Goal: Task Accomplishment & Management: Manage account settings

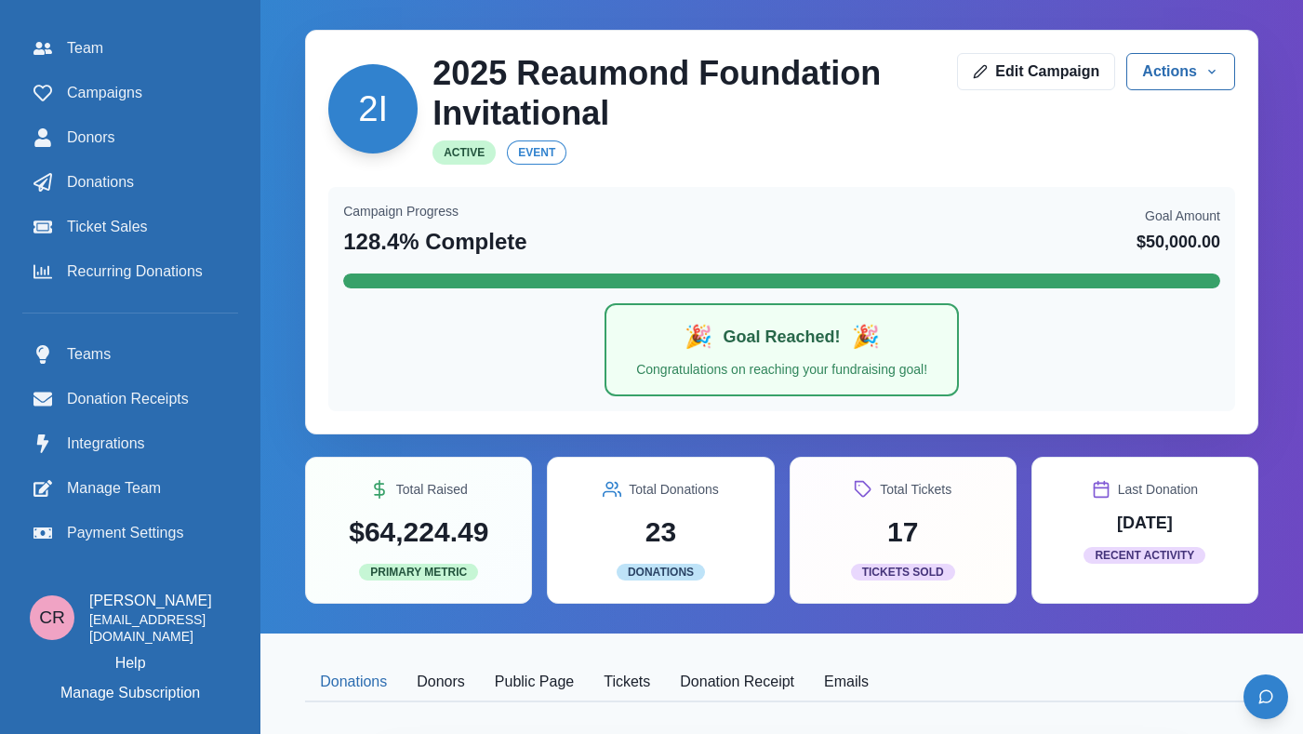
scroll to position [14, 0]
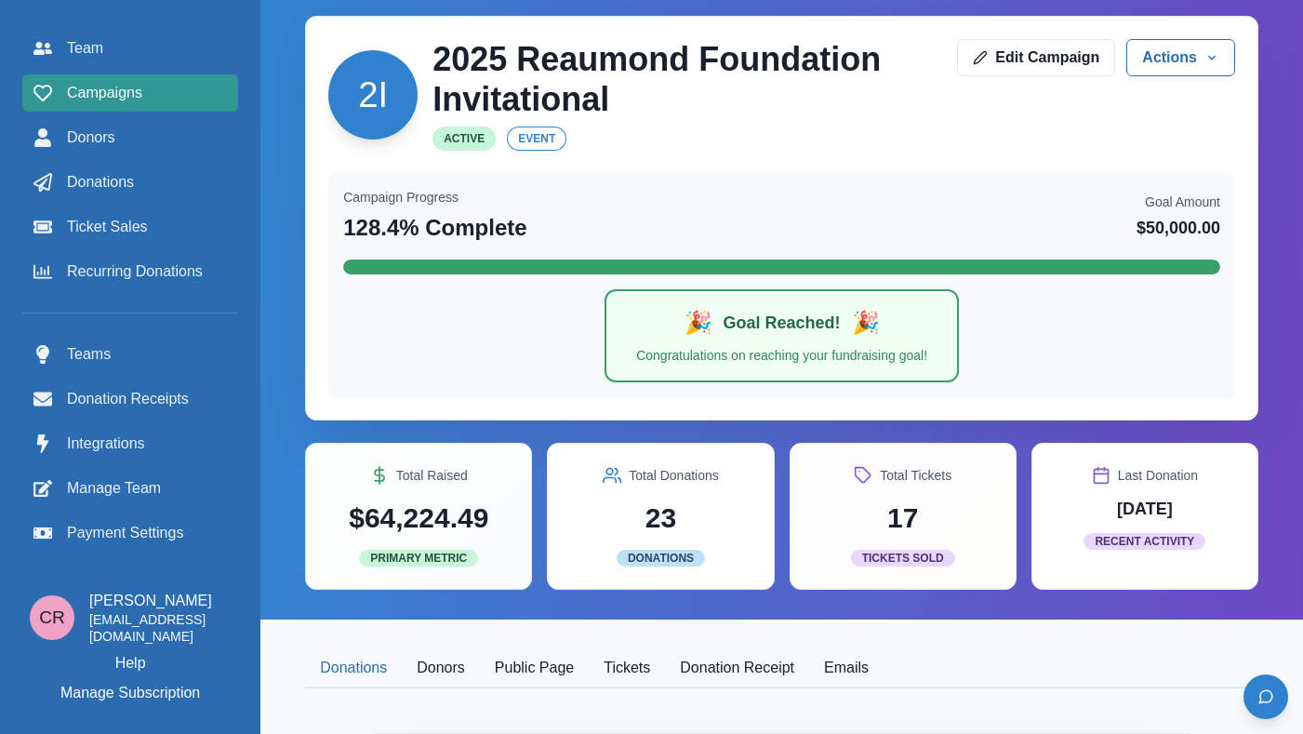
click at [147, 95] on div "Campaigns" at bounding box center [129, 93] width 193 height 22
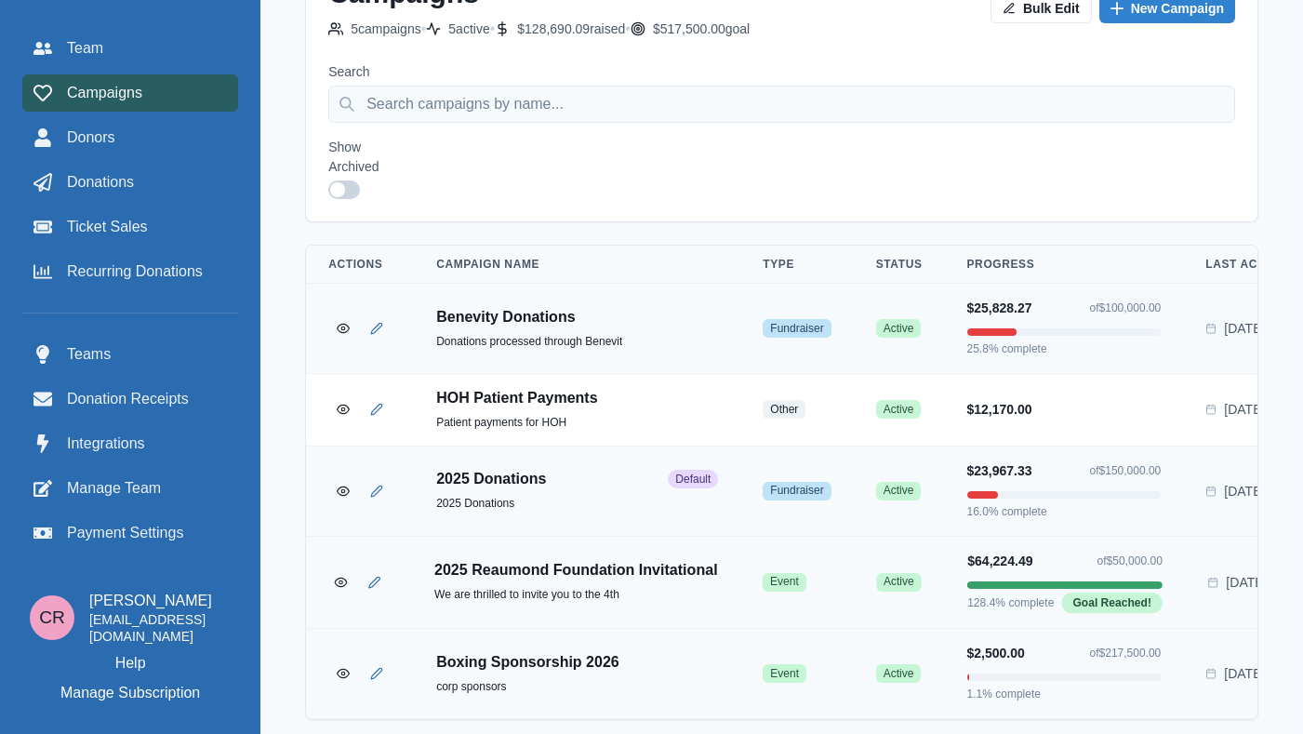
scroll to position [229, 0]
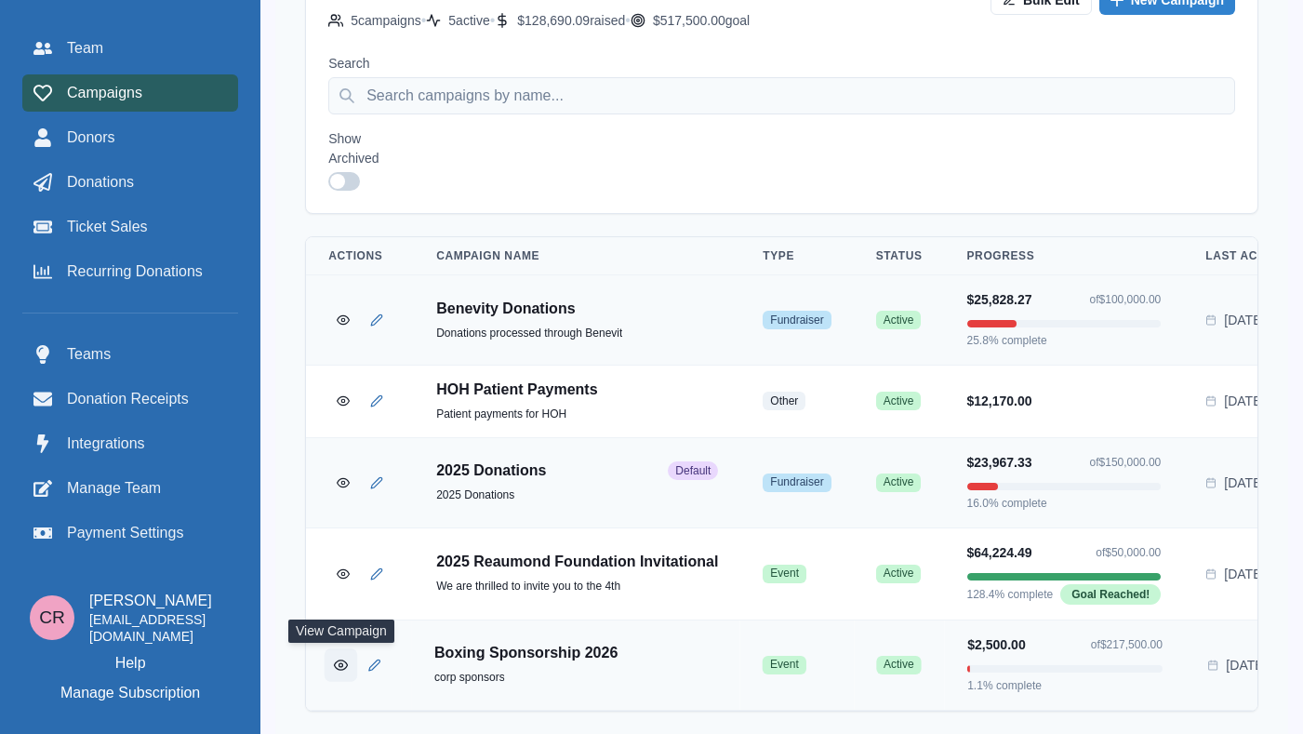
click at [339, 658] on icon "View Campaign" at bounding box center [341, 665] width 14 height 14
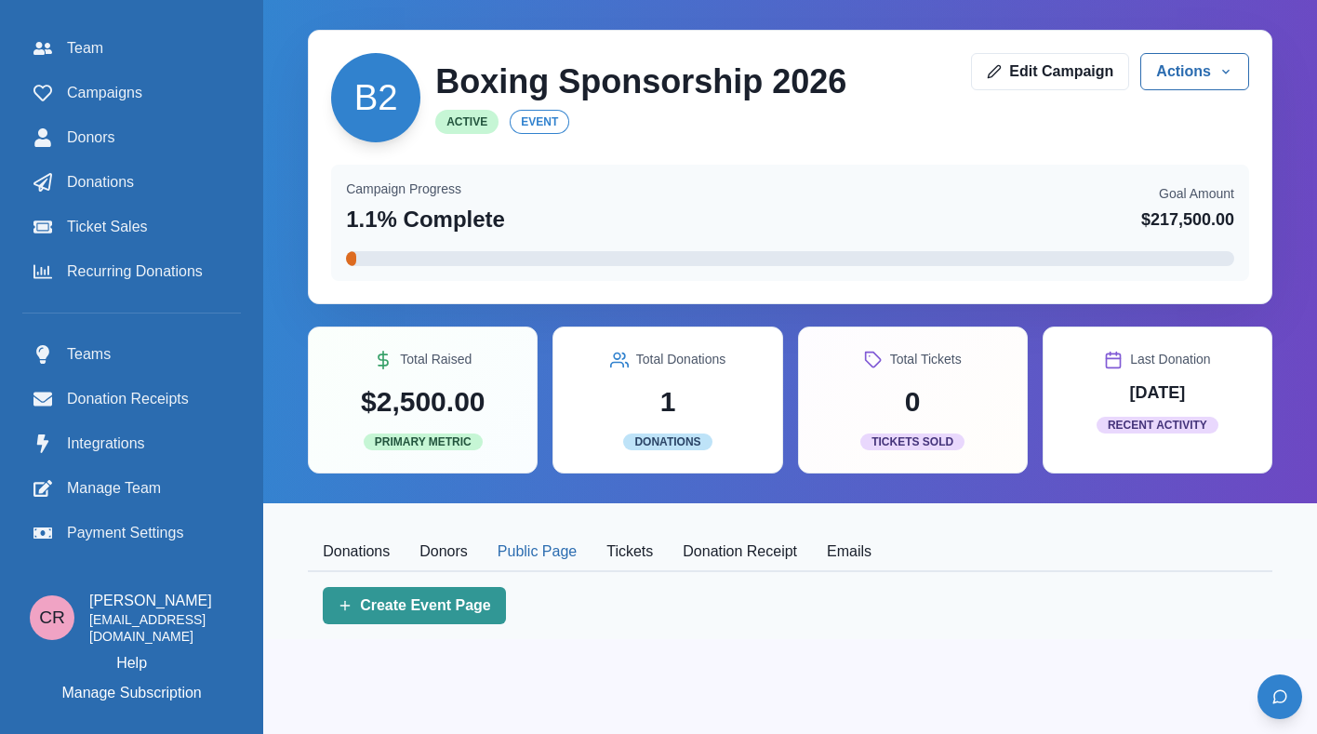
click at [531, 534] on button "Public Page" at bounding box center [537, 552] width 109 height 39
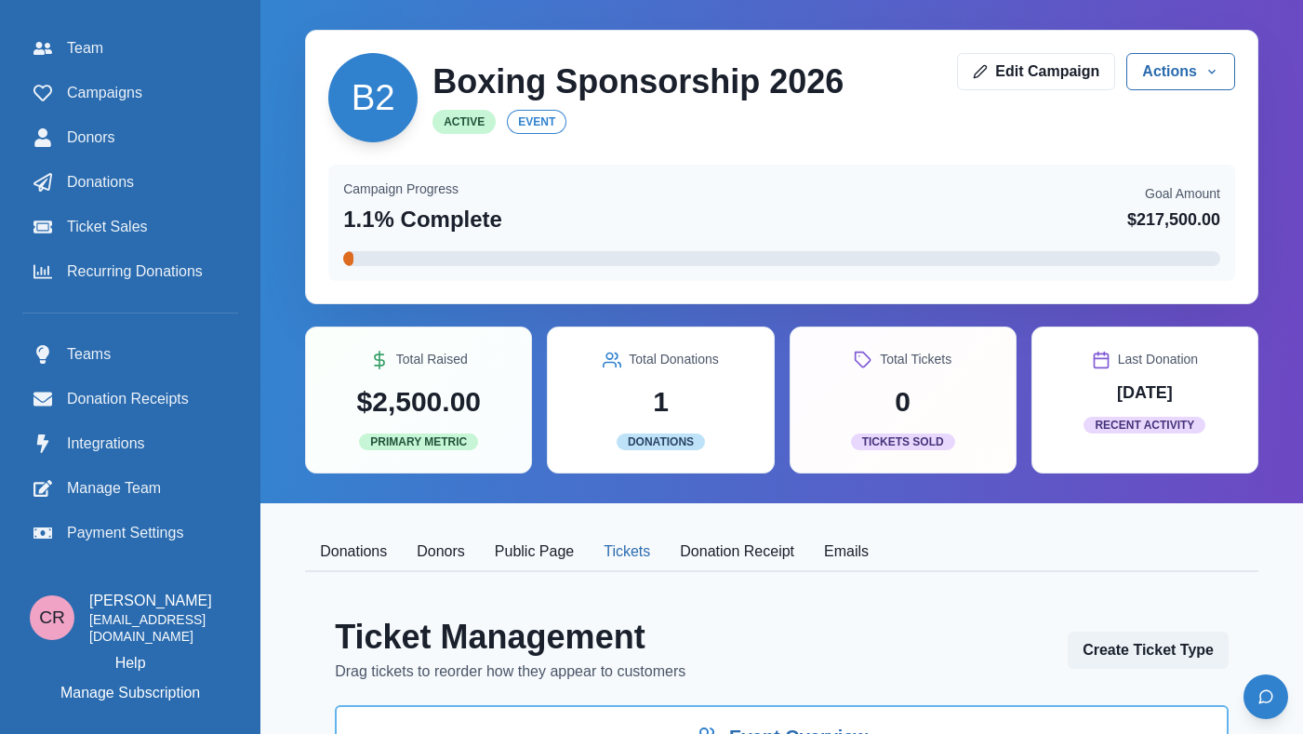
click at [615, 546] on button "Tickets" at bounding box center [627, 552] width 76 height 39
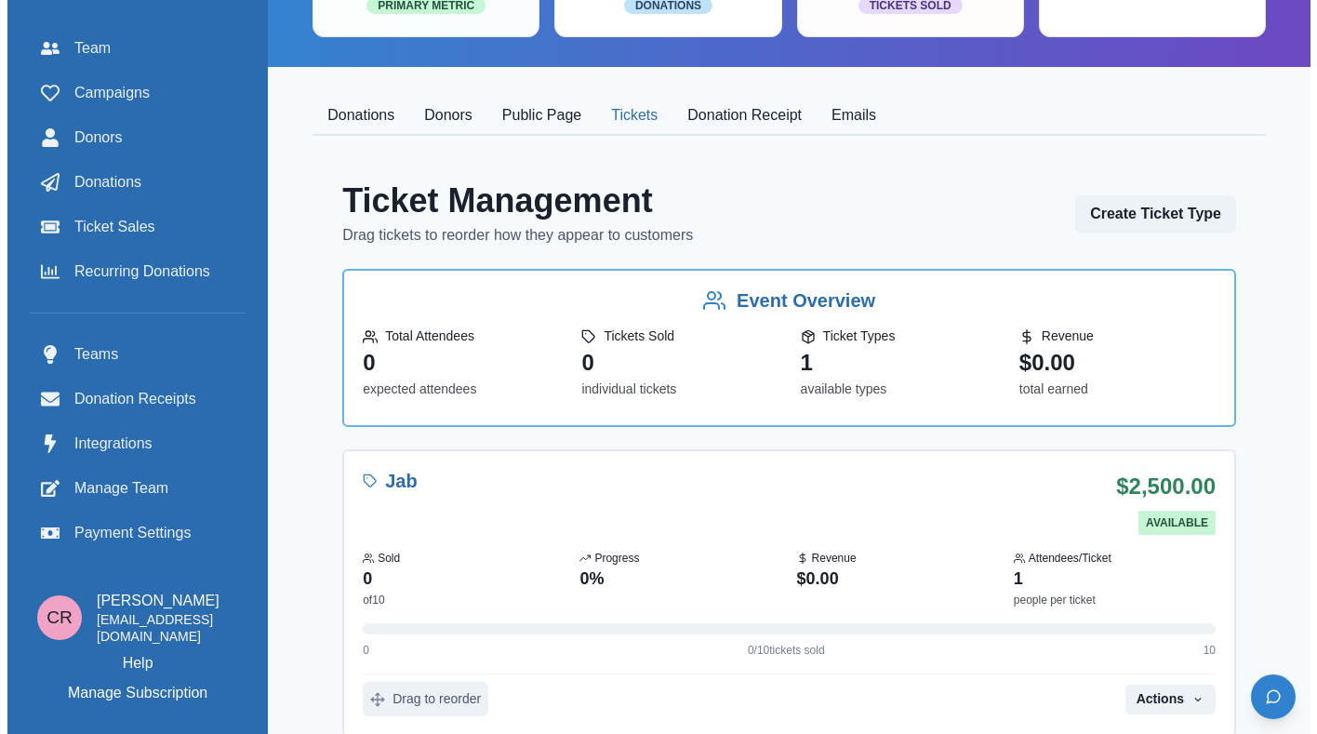
scroll to position [446, 0]
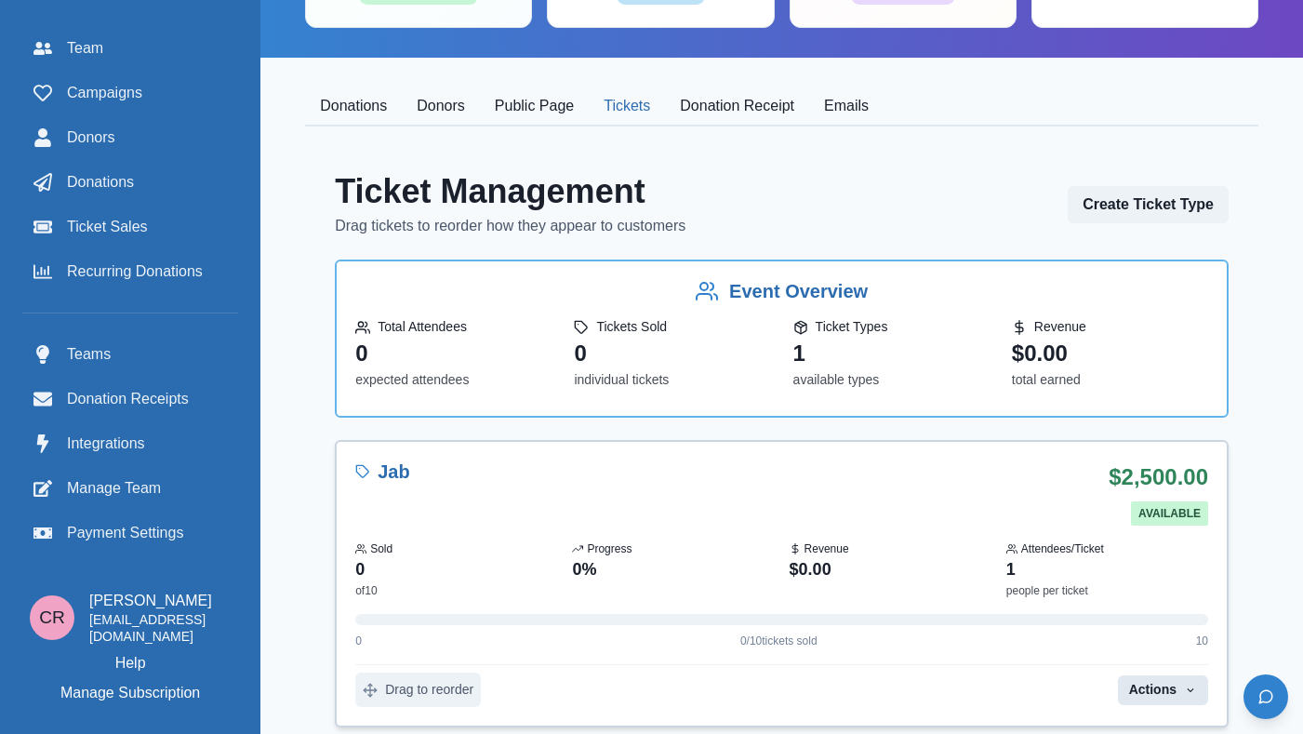
click at [1174, 698] on button "Actions" at bounding box center [1163, 690] width 90 height 30
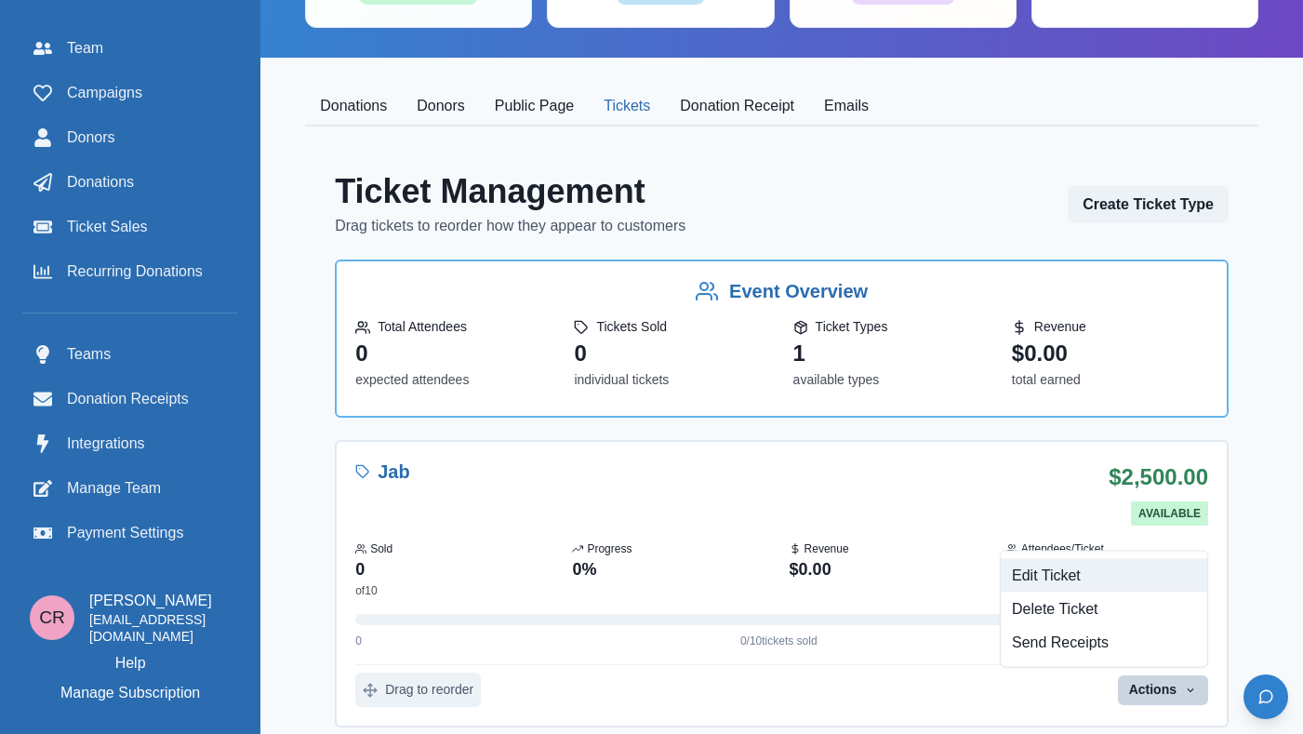
click at [1097, 565] on button "Edit Ticket" at bounding box center [1104, 575] width 206 height 33
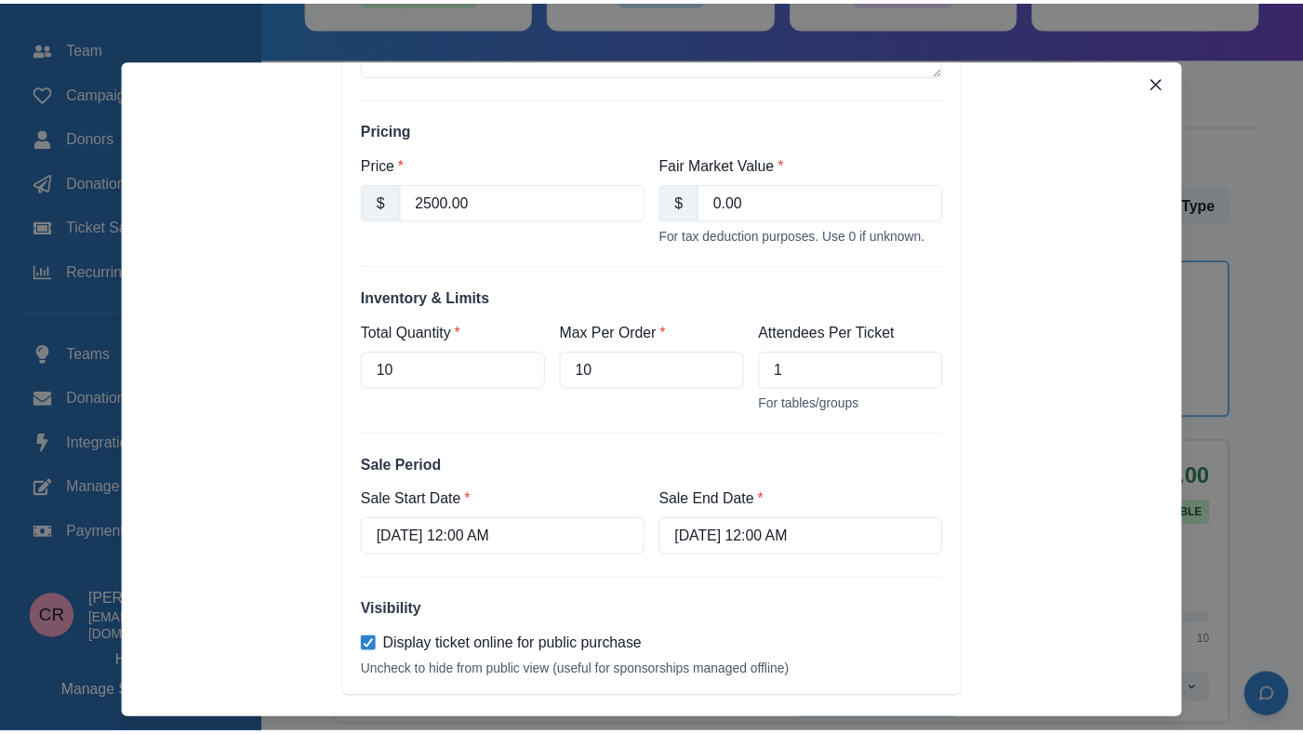
scroll to position [400, 0]
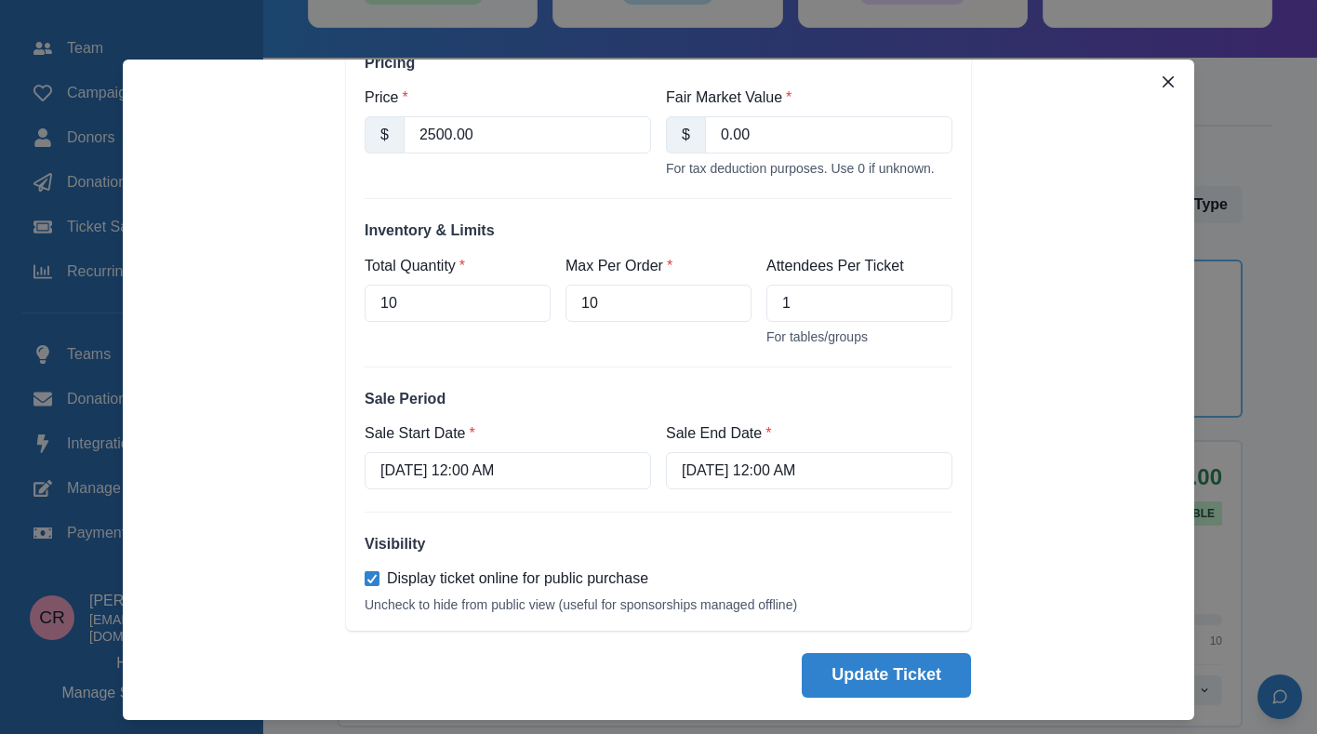
click at [547, 569] on span "Display ticket online for public purchase" at bounding box center [517, 578] width 261 height 22
click at [365, 578] on input "Display ticket online for public purchase" at bounding box center [364, 578] width 1 height 1
checkbox input "false"
click at [898, 679] on button "Update Ticket" at bounding box center [886, 675] width 169 height 45
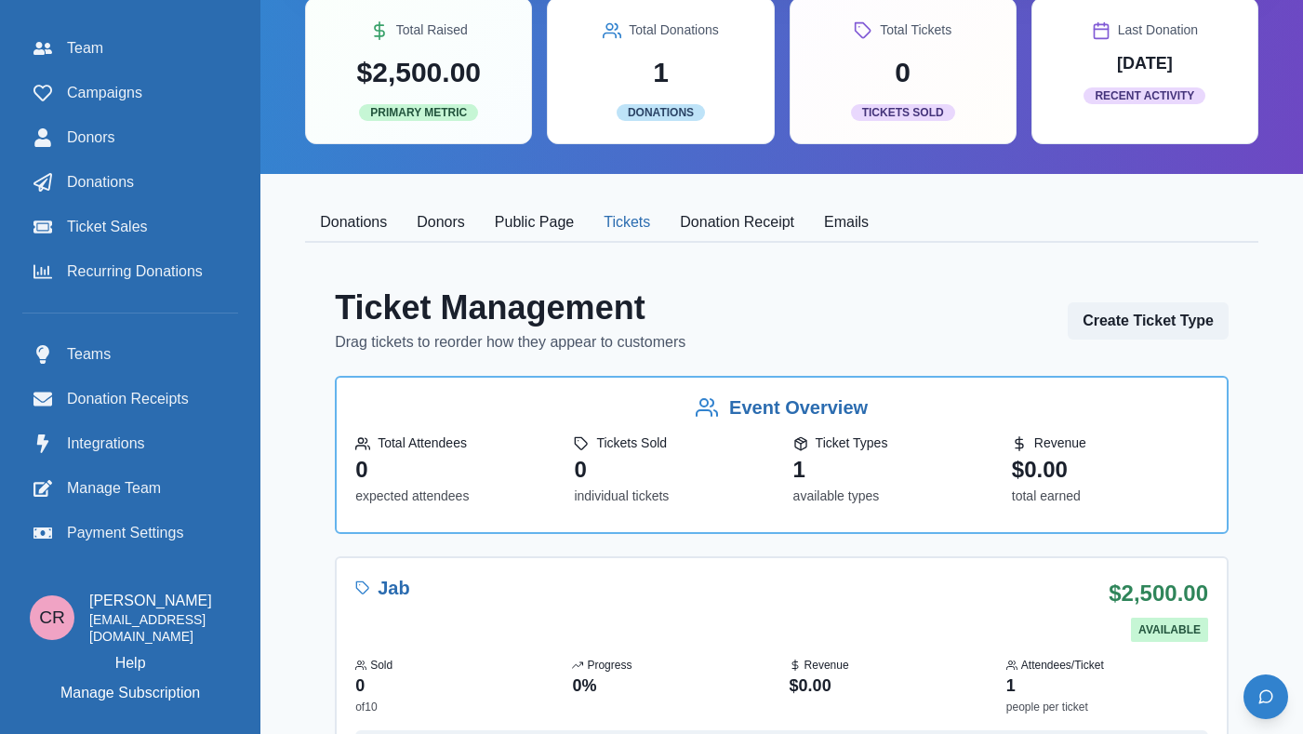
scroll to position [311, 0]
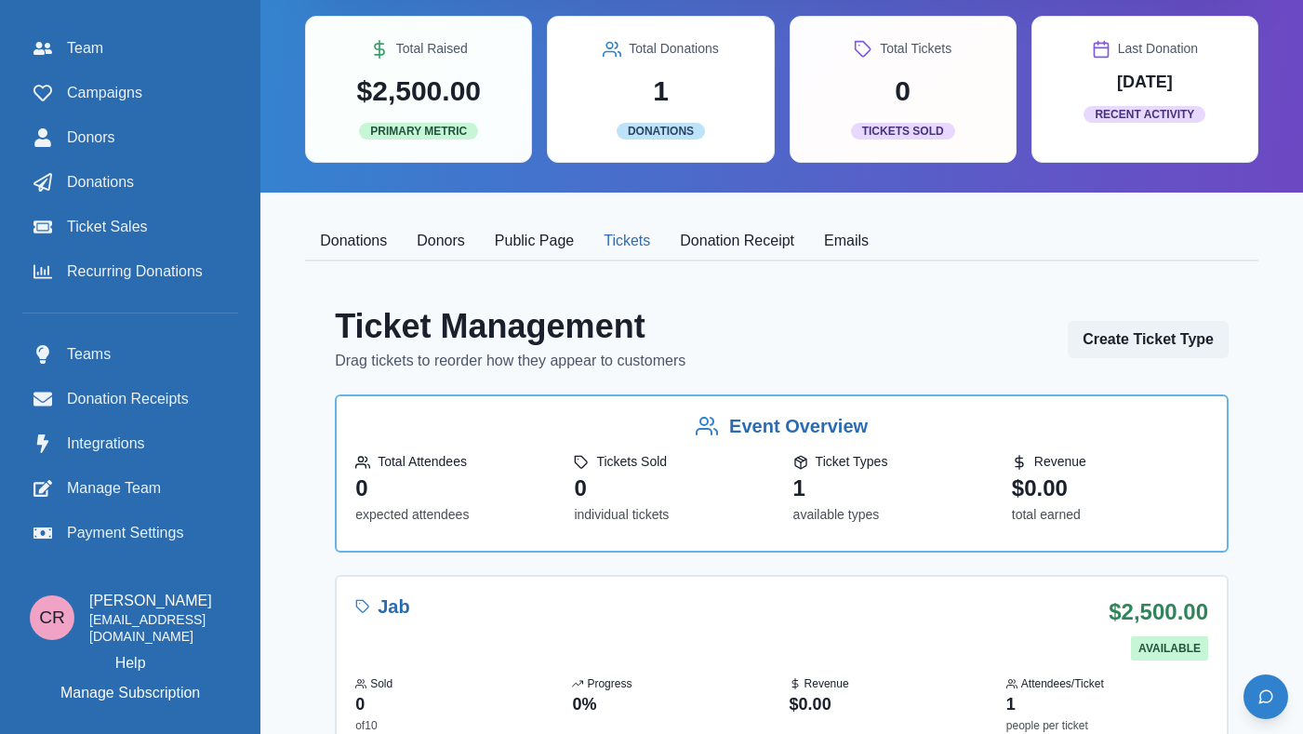
click at [386, 236] on button "Donations" at bounding box center [353, 241] width 97 height 39
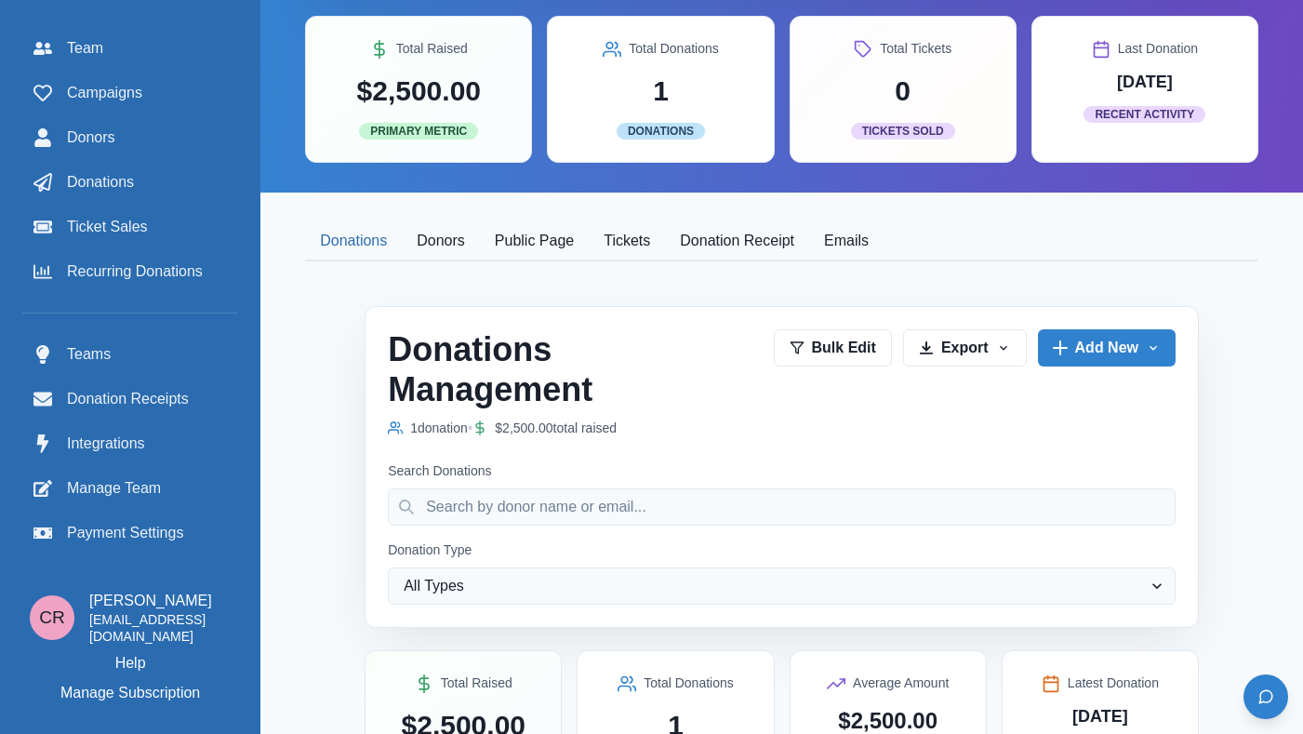
scroll to position [608, 0]
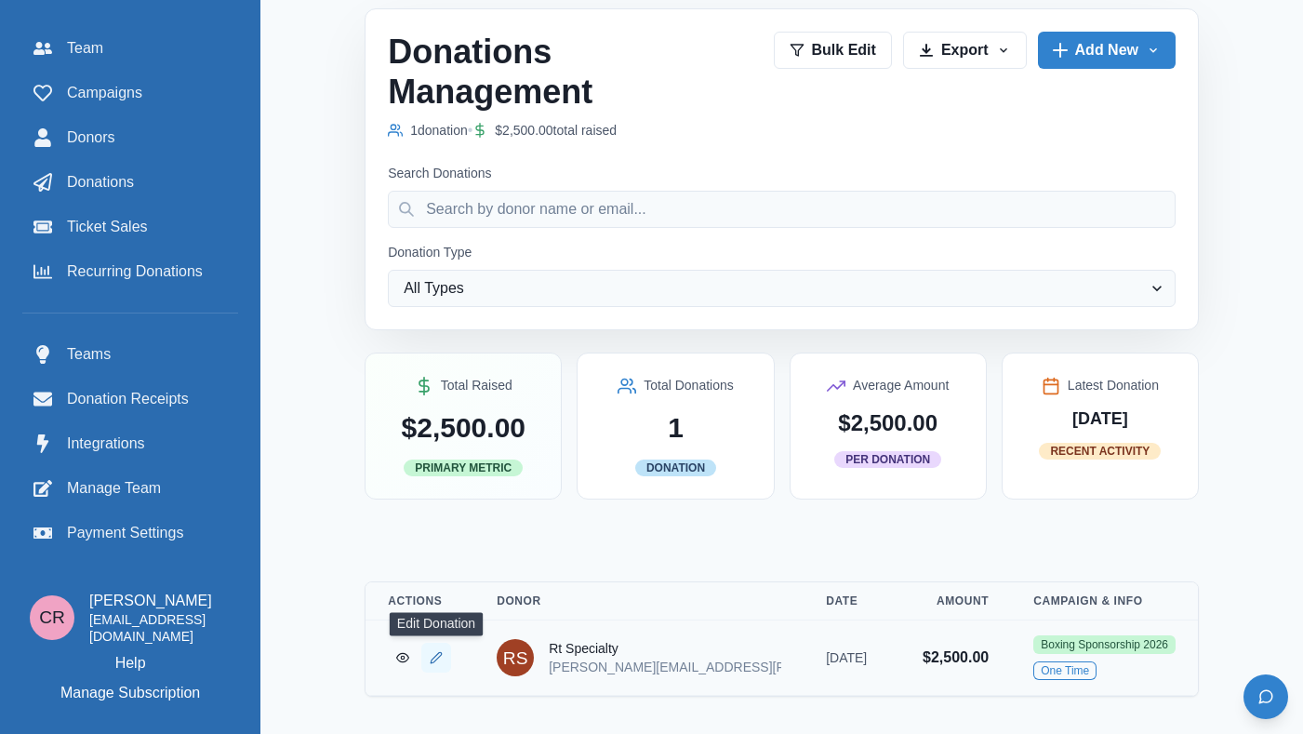
click at [439, 654] on icon "Edit Donation" at bounding box center [436, 657] width 13 height 13
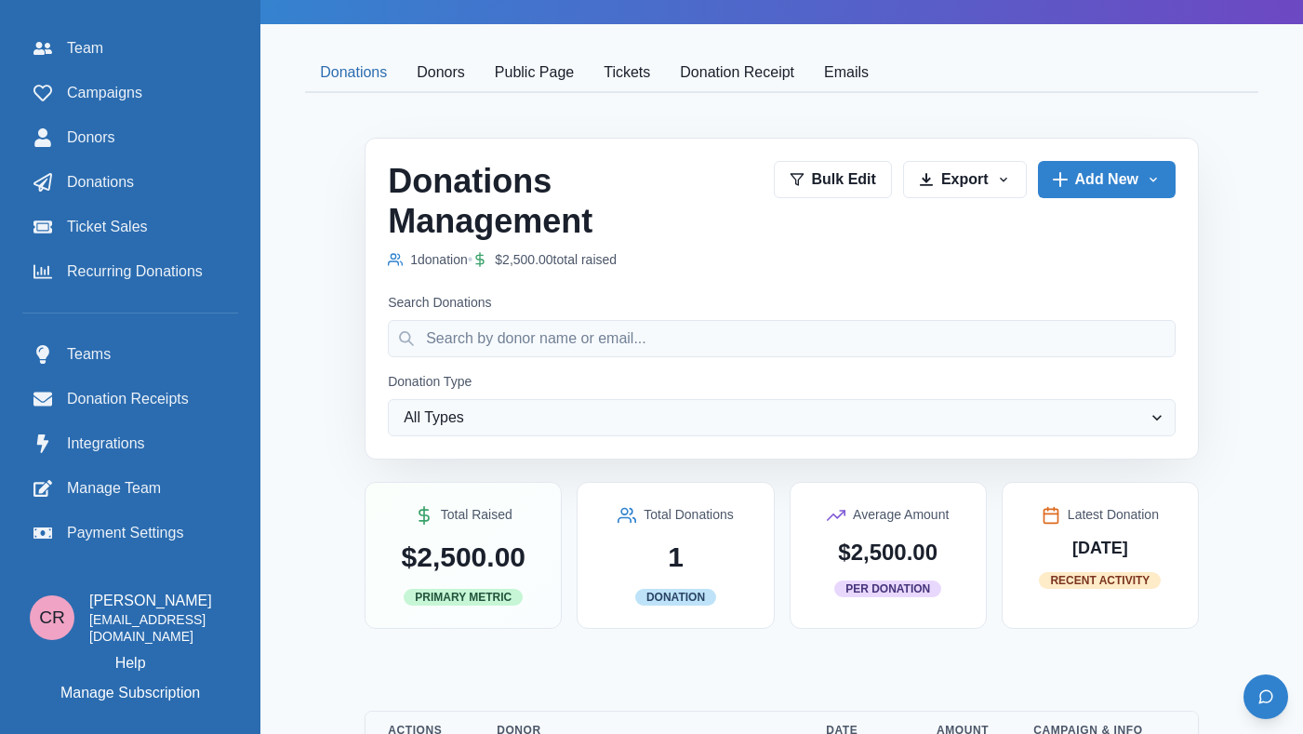
scroll to position [608, 0]
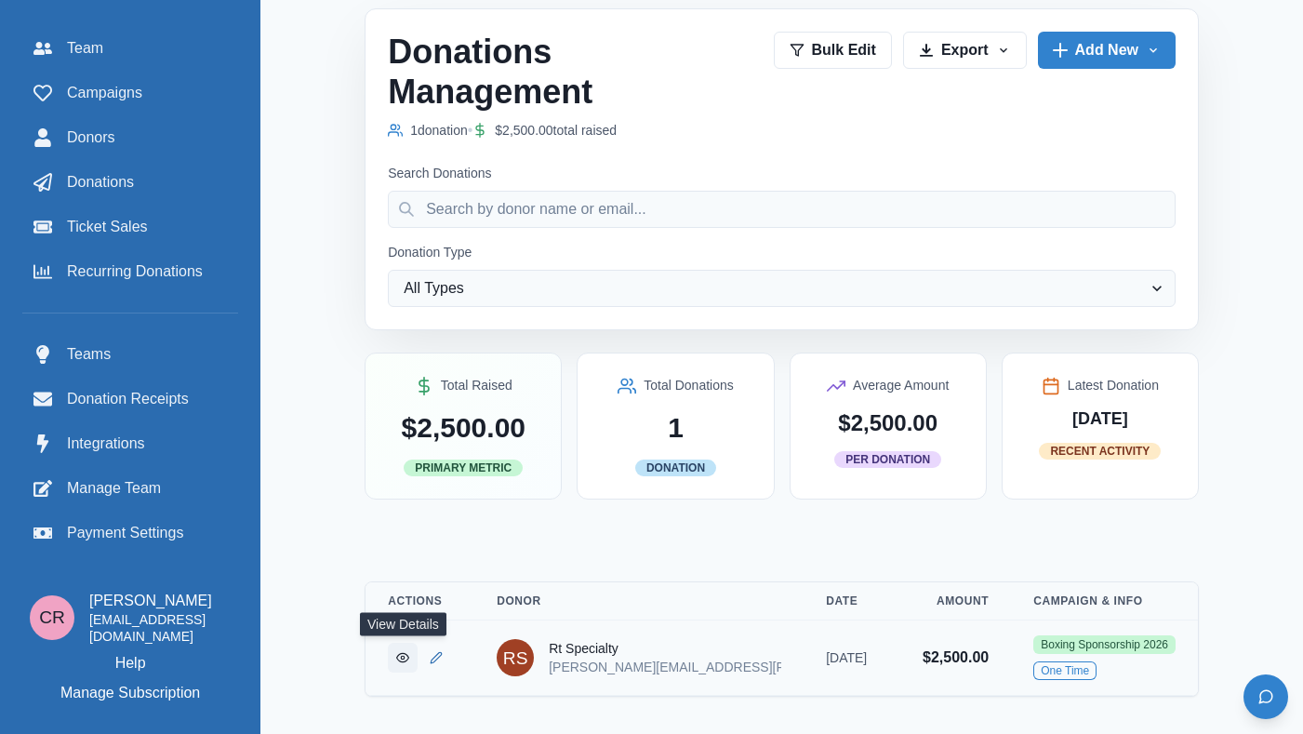
click at [395, 654] on link "View Donation" at bounding box center [403, 658] width 30 height 30
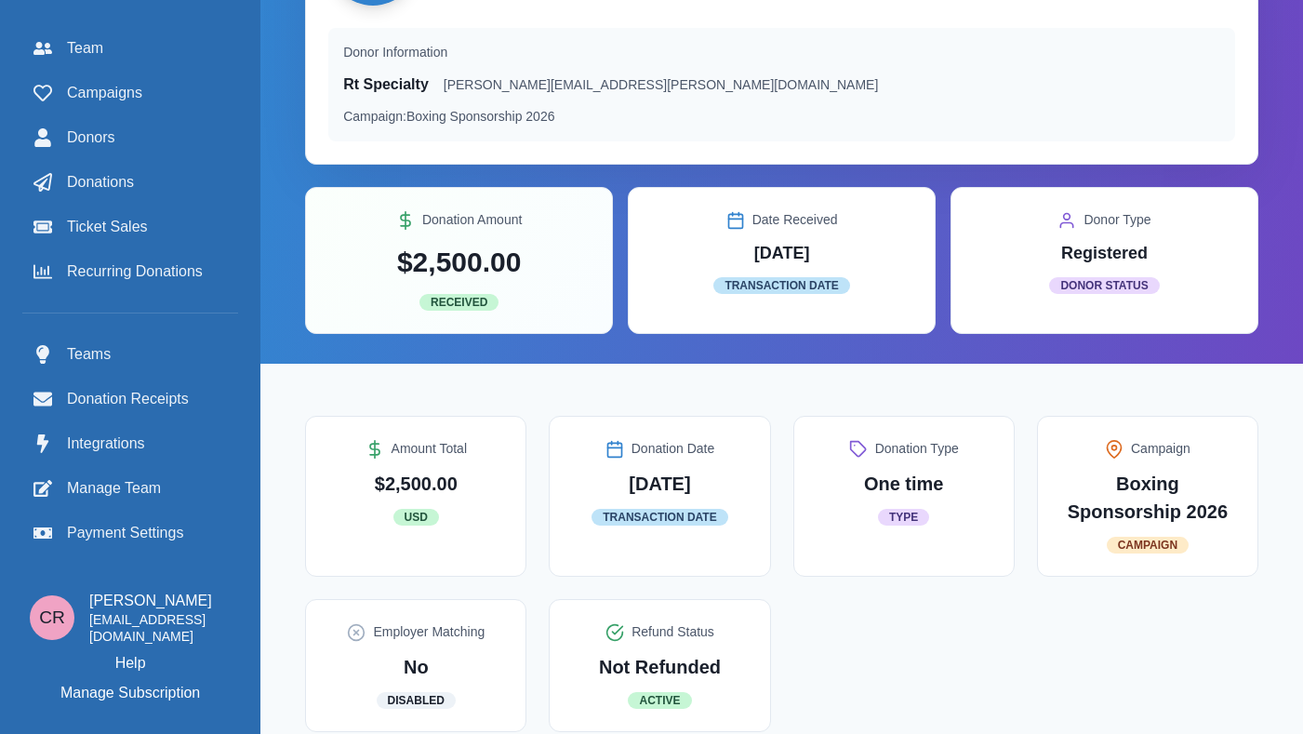
scroll to position [118, 0]
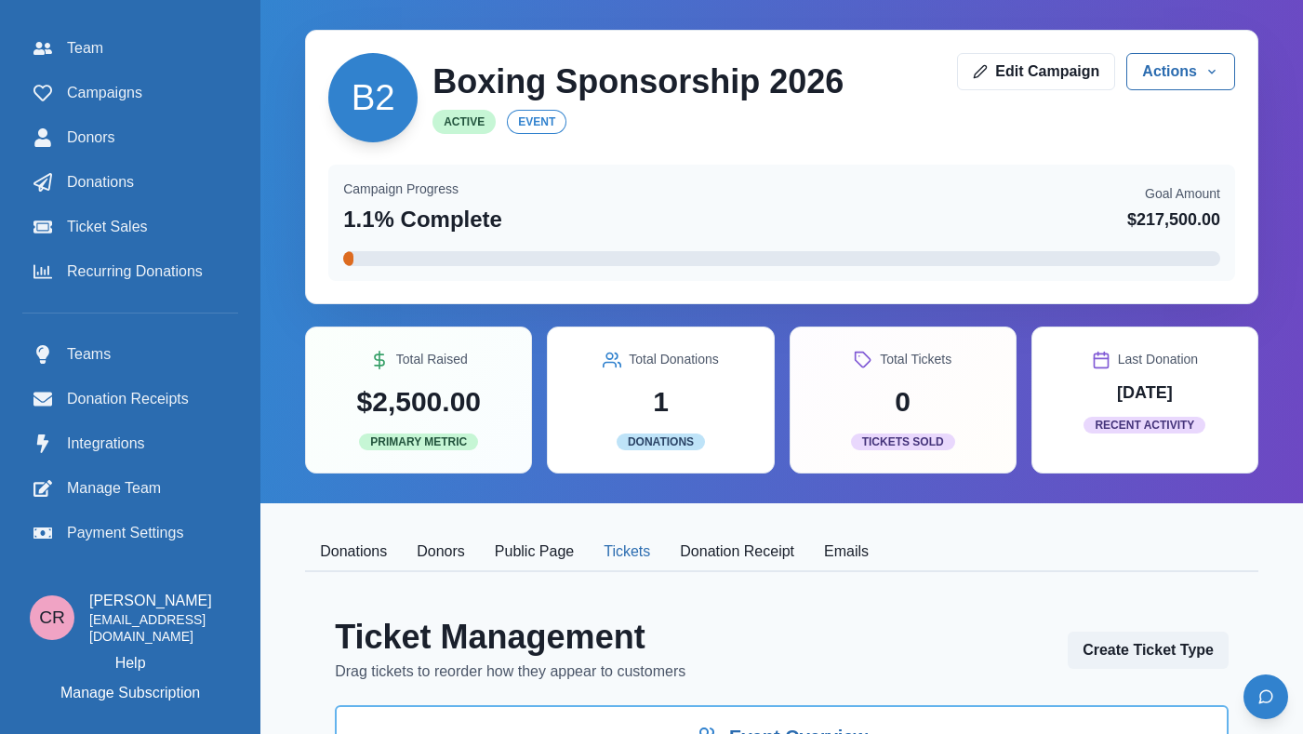
click at [645, 567] on button "Tickets" at bounding box center [627, 552] width 76 height 39
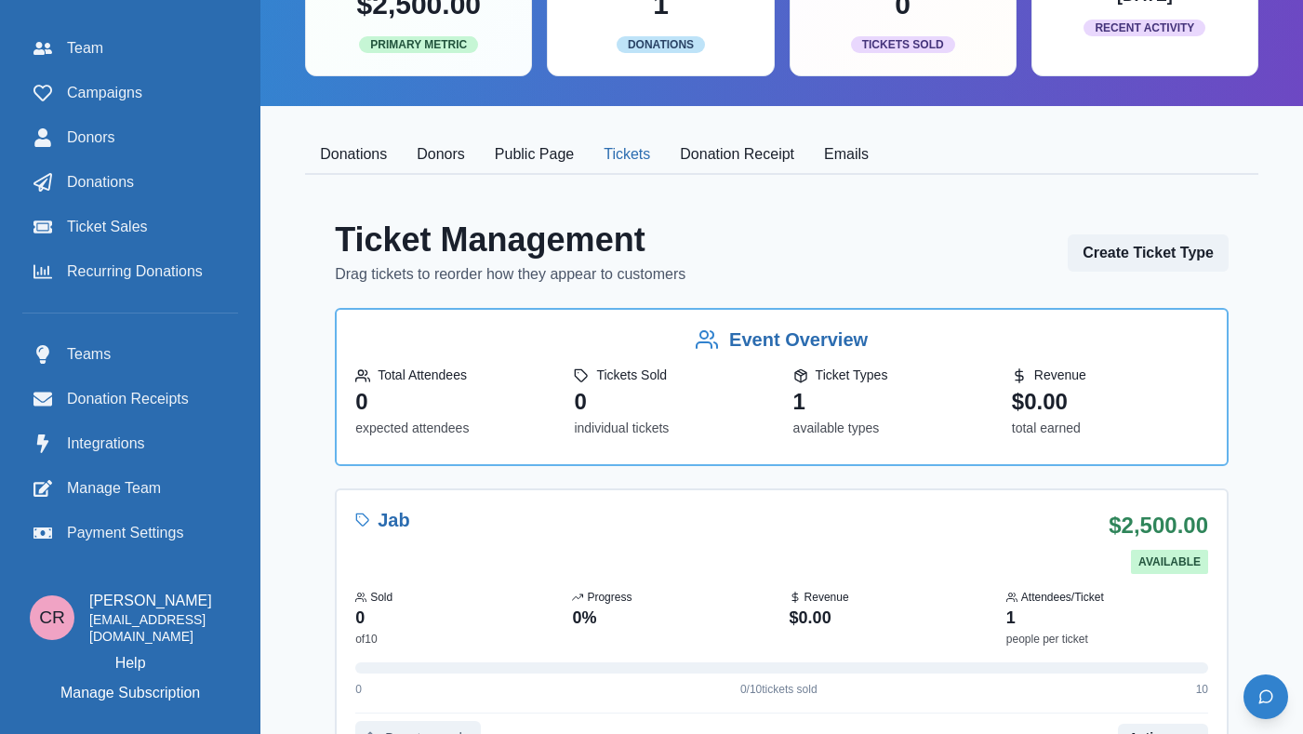
scroll to position [484, 0]
